Goal: Use online tool/utility: Utilize a website feature to perform a specific function

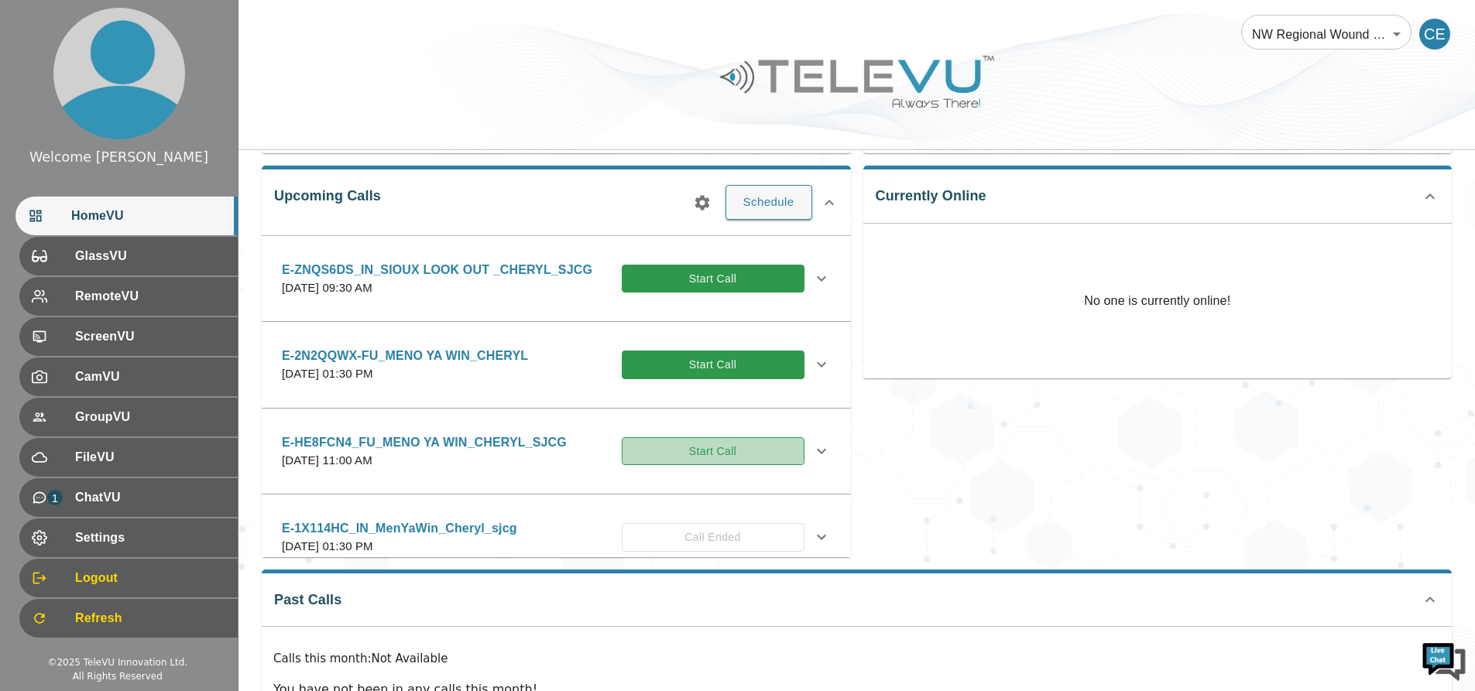
click at [675, 451] on button "Start Call" at bounding box center [713, 451] width 183 height 29
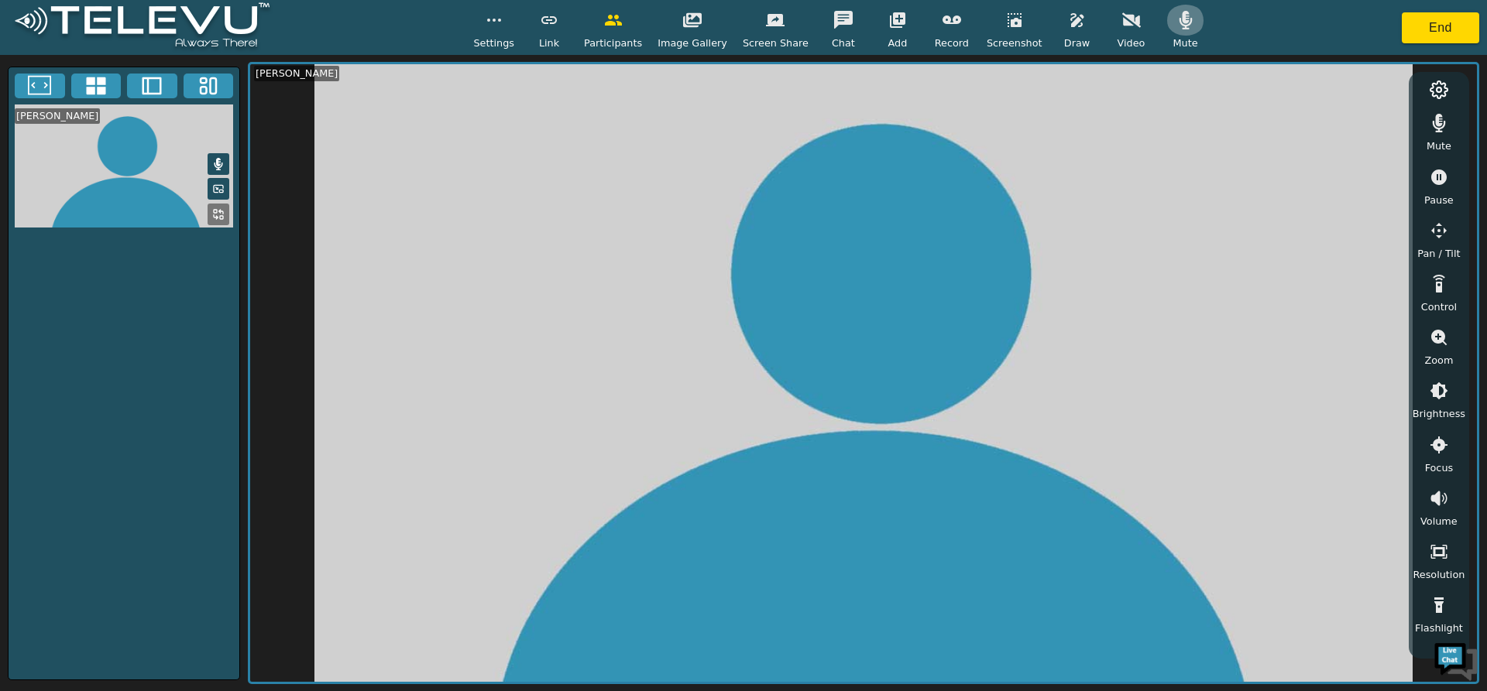
click at [1178, 18] on icon "button" at bounding box center [1184, 20] width 13 height 19
click at [1443, 22] on button "End" at bounding box center [1439, 27] width 77 height 31
